Goal: Check status: Check status

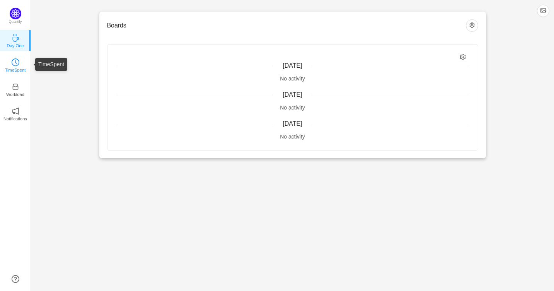
click at [19, 63] on link "TimeSpent" at bounding box center [16, 65] width 8 height 8
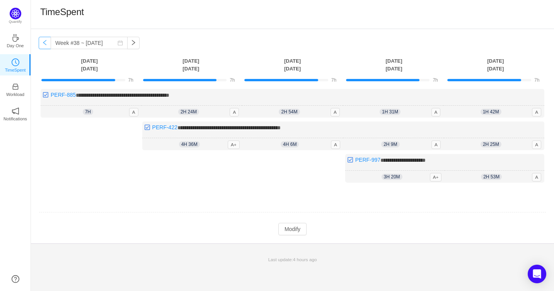
click at [46, 44] on button "button" at bounding box center [45, 43] width 12 height 12
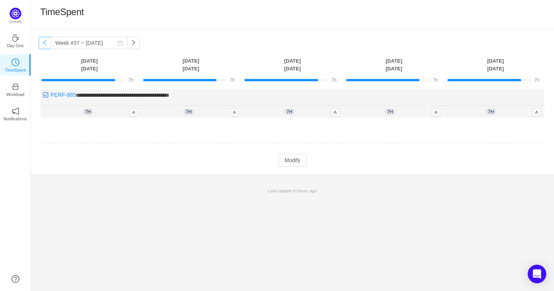
click at [46, 44] on button "button" at bounding box center [45, 43] width 12 height 12
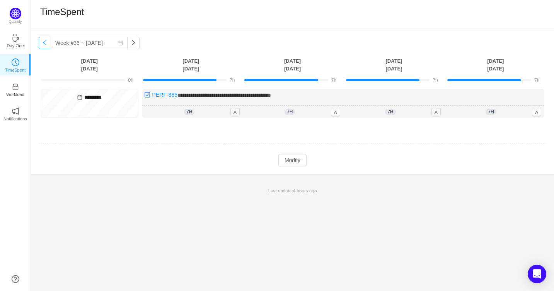
click at [46, 44] on button "button" at bounding box center [45, 43] width 12 height 12
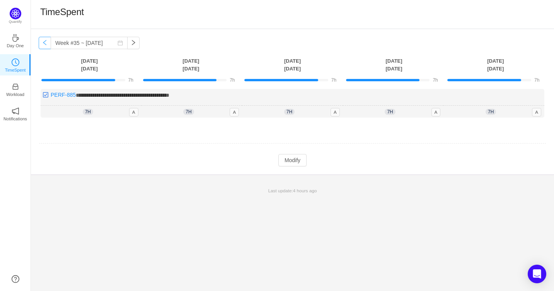
click at [46, 44] on button "button" at bounding box center [45, 43] width 12 height 12
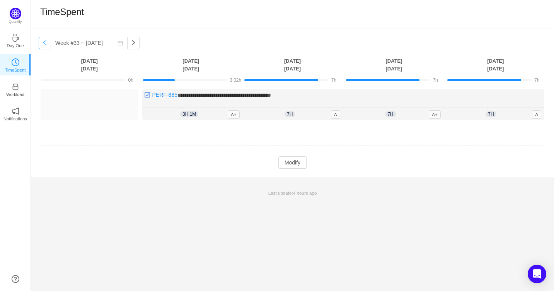
click at [46, 44] on button "button" at bounding box center [45, 43] width 12 height 12
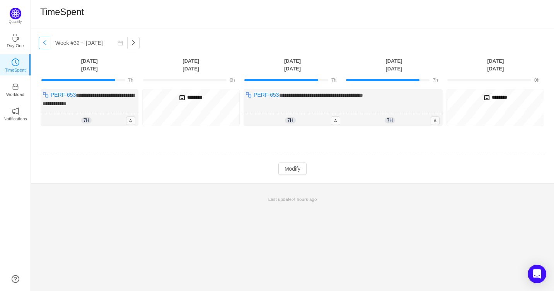
click at [46, 44] on button "button" at bounding box center [45, 43] width 12 height 12
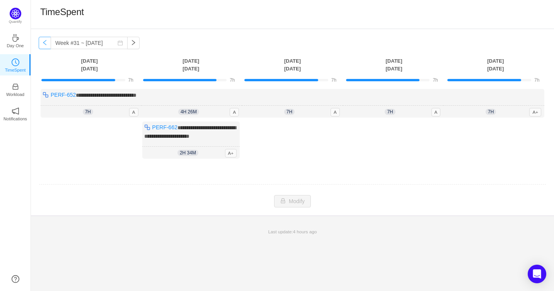
click at [46, 44] on button "button" at bounding box center [45, 43] width 12 height 12
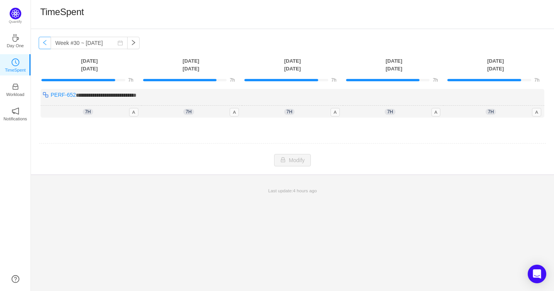
click at [46, 44] on button "button" at bounding box center [45, 43] width 12 height 12
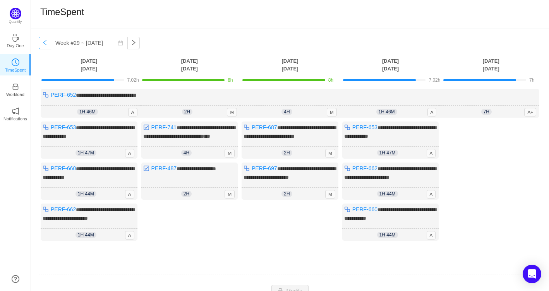
click at [45, 43] on button "button" at bounding box center [45, 43] width 12 height 12
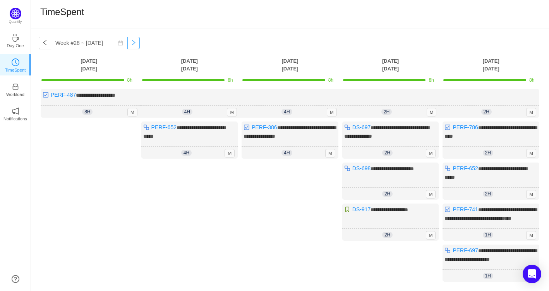
click at [140, 44] on button "button" at bounding box center [133, 43] width 12 height 12
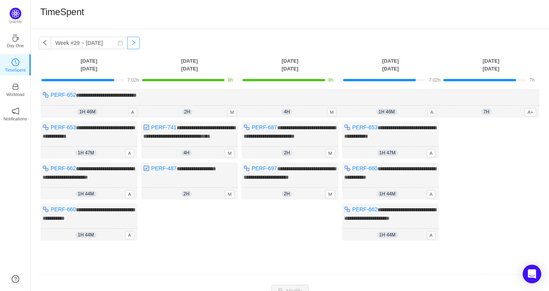
click at [137, 43] on button "button" at bounding box center [133, 43] width 12 height 12
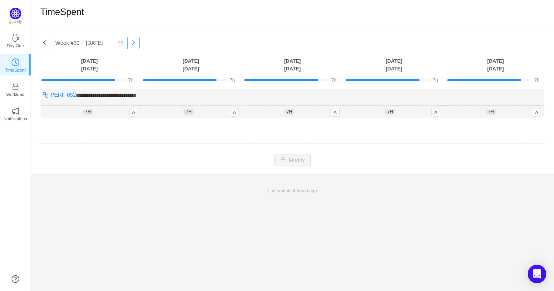
click at [137, 43] on button "button" at bounding box center [133, 43] width 12 height 12
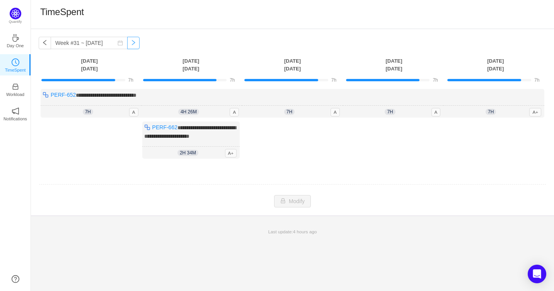
click at [137, 44] on button "button" at bounding box center [133, 43] width 12 height 12
type input "Week #32 ~ [DATE]"
